Goal: Find specific page/section: Find specific page/section

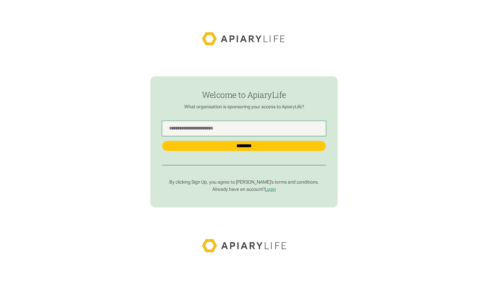
click at [193, 131] on Name "find-employer" at bounding box center [244, 128] width 164 height 15
type Name "******"
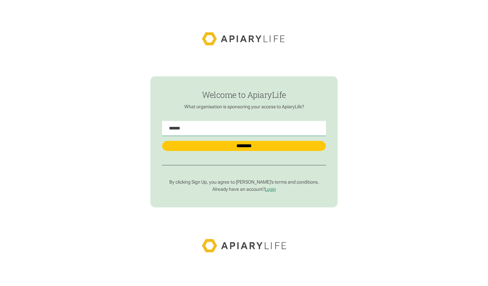
click at [210, 153] on div "****** ********" at bounding box center [244, 134] width 164 height 44
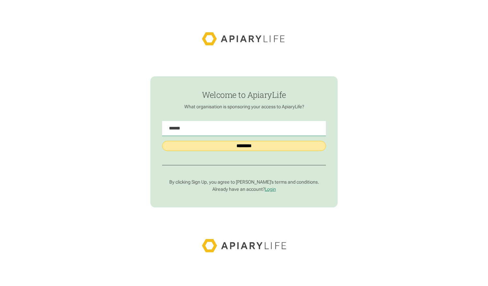
click at [220, 145] on input "********" at bounding box center [244, 146] width 164 height 10
